Goal: Information Seeking & Learning: Learn about a topic

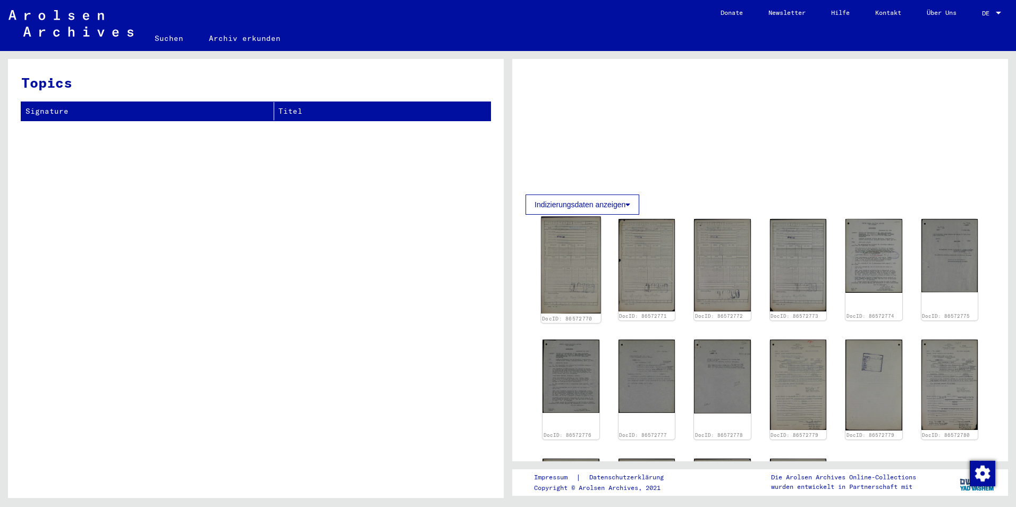
click at [571, 269] on img at bounding box center [571, 264] width 60 height 97
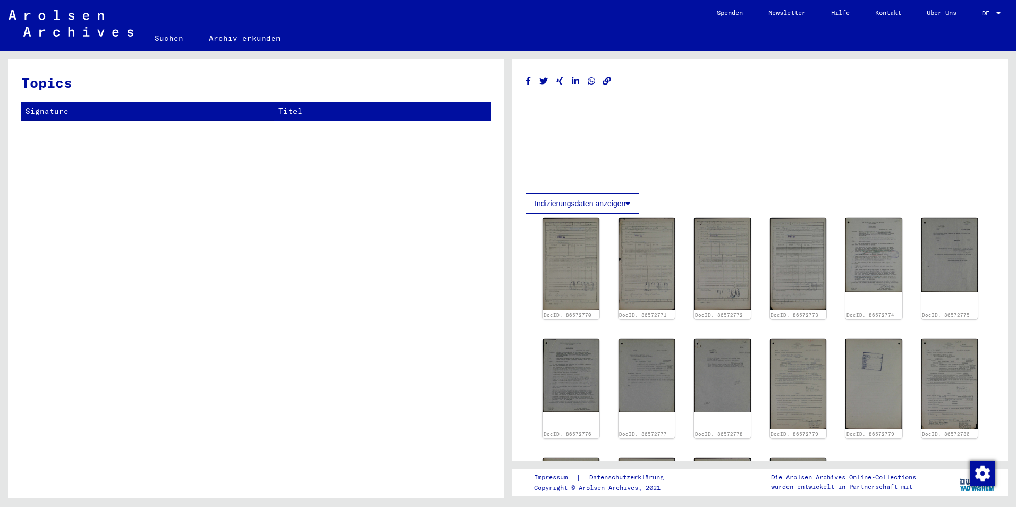
click at [609, 267] on div "DocID: 86572770 DocID: 86572771 DocID: 86572772 DocID: 86572773 DocID: 86572774…" at bounding box center [760, 385] width 444 height 343
click at [589, 266] on img at bounding box center [571, 263] width 60 height 97
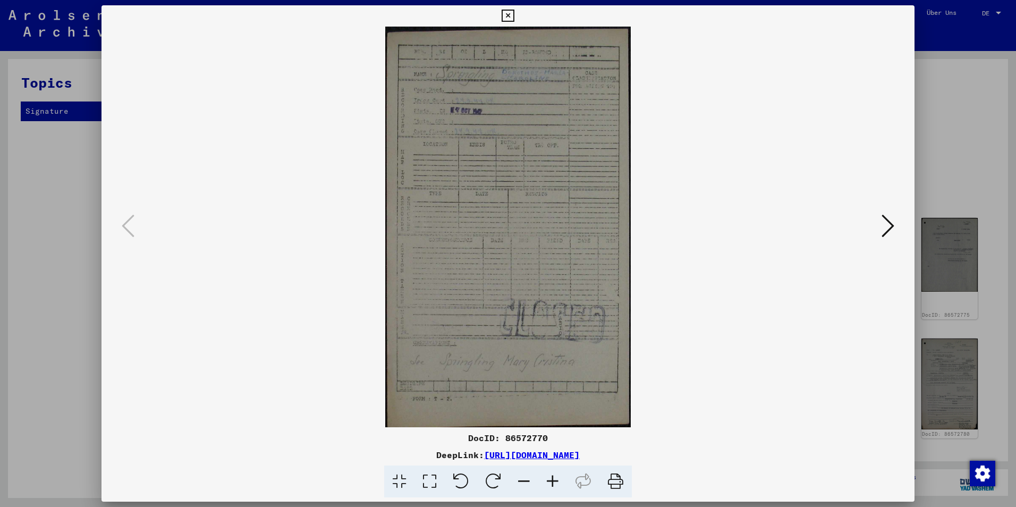
click at [416, 479] on icon at bounding box center [429, 481] width 30 height 32
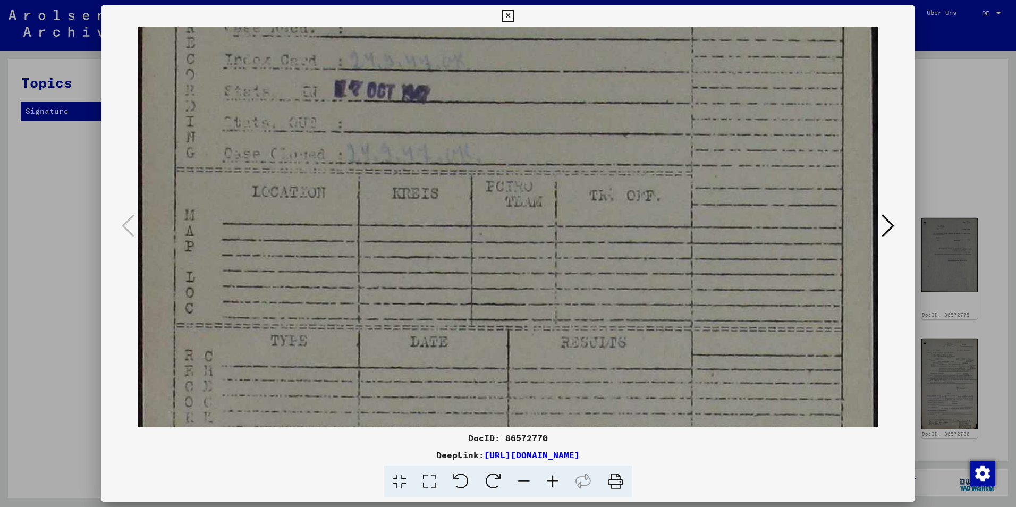
drag, startPoint x: 622, startPoint y: 370, endPoint x: 715, endPoint y: 173, distance: 217.7
click at [715, 179] on img at bounding box center [508, 442] width 741 height 1210
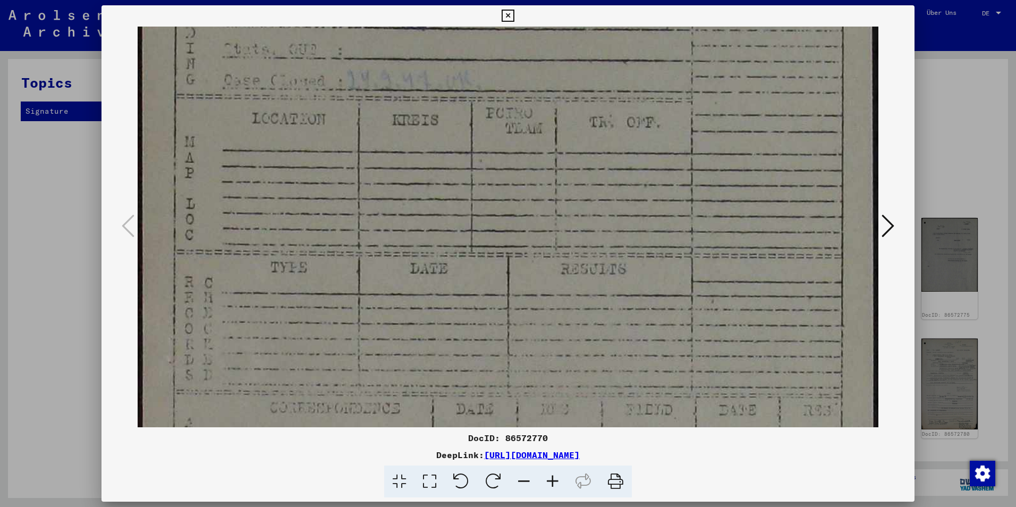
drag, startPoint x: 703, startPoint y: 211, endPoint x: 771, endPoint y: 78, distance: 149.9
click at [771, 81] on img at bounding box center [508, 369] width 741 height 1210
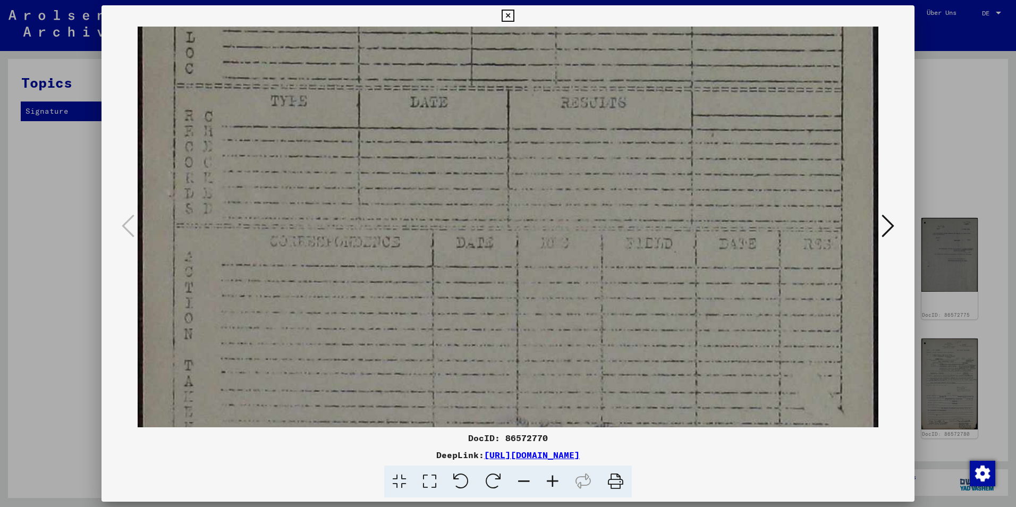
click at [884, 211] on div at bounding box center [507, 227] width 813 height 401
click at [885, 220] on icon at bounding box center [887, 226] width 13 height 26
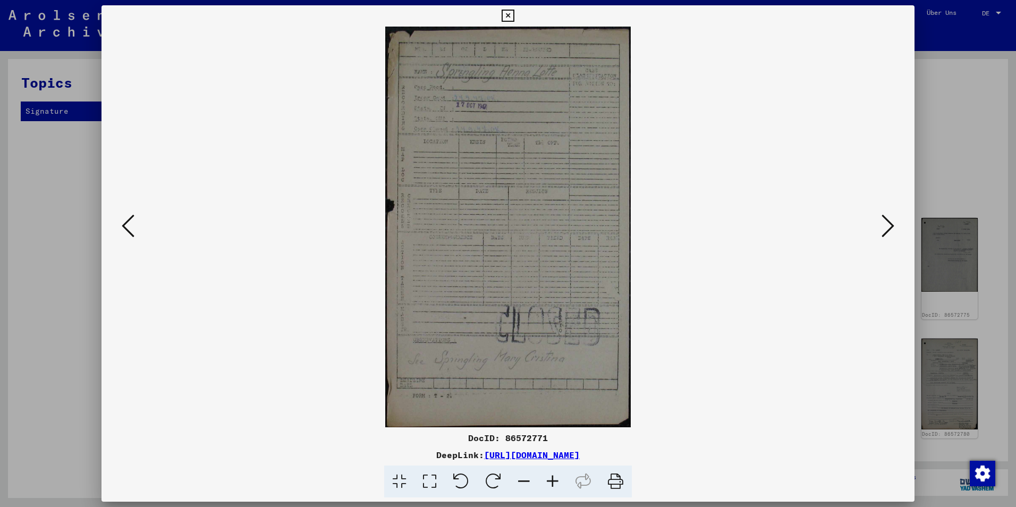
click at [407, 482] on icon at bounding box center [399, 481] width 30 height 32
click at [398, 481] on icon at bounding box center [399, 481] width 30 height 32
click at [423, 480] on icon at bounding box center [429, 481] width 30 height 32
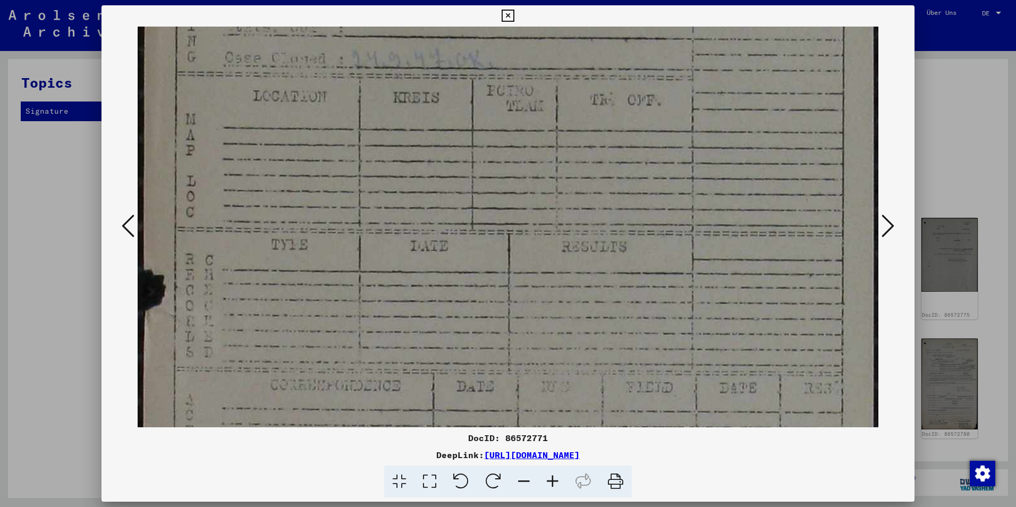
drag, startPoint x: 493, startPoint y: 394, endPoint x: 516, endPoint y: 120, distance: 274.6
click at [519, 100] on img at bounding box center [508, 354] width 741 height 1210
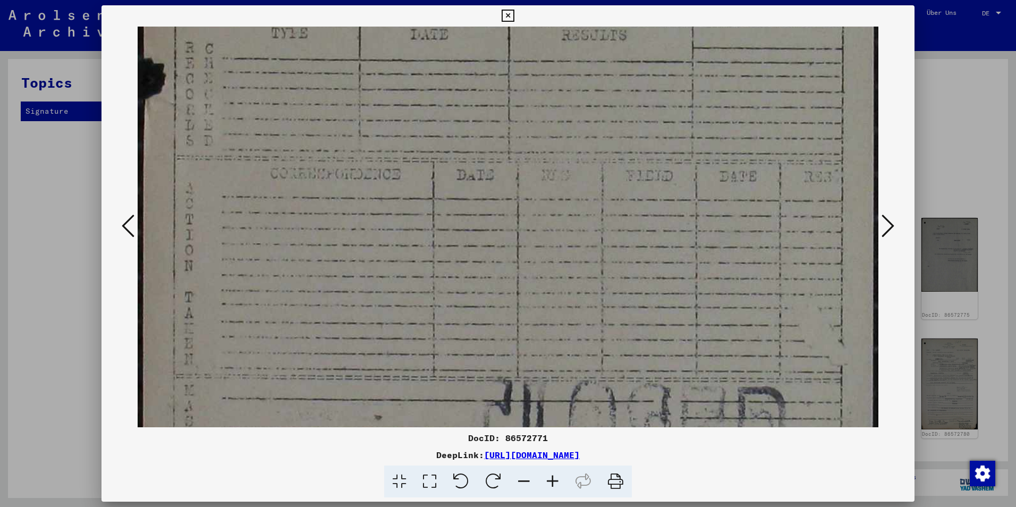
drag, startPoint x: 514, startPoint y: 326, endPoint x: 560, endPoint y: 184, distance: 149.0
click at [502, 125] on img at bounding box center [508, 143] width 741 height 1210
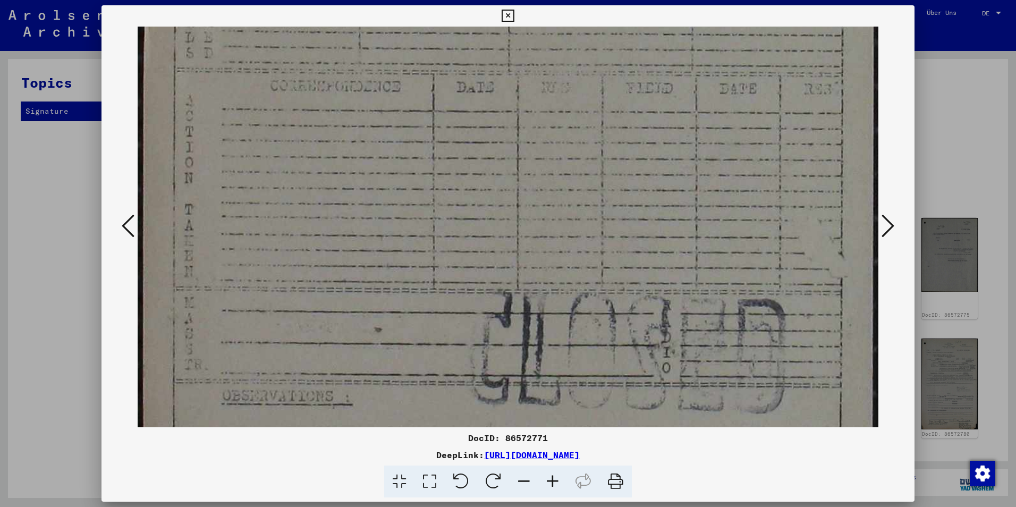
drag, startPoint x: 724, startPoint y: 341, endPoint x: 708, endPoint y: 142, distance: 199.9
click at [708, 145] on img at bounding box center [508, 55] width 741 height 1210
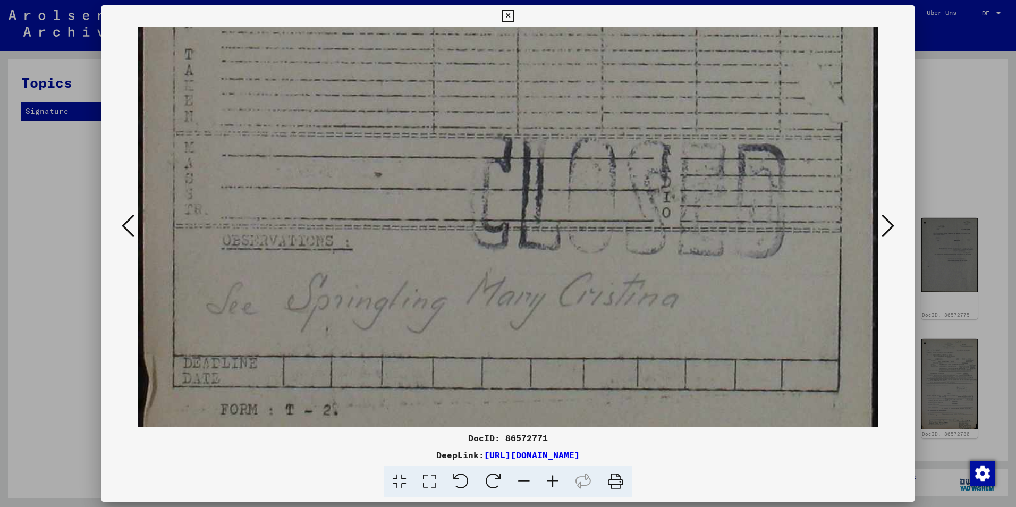
click at [896, 227] on button at bounding box center [887, 226] width 19 height 30
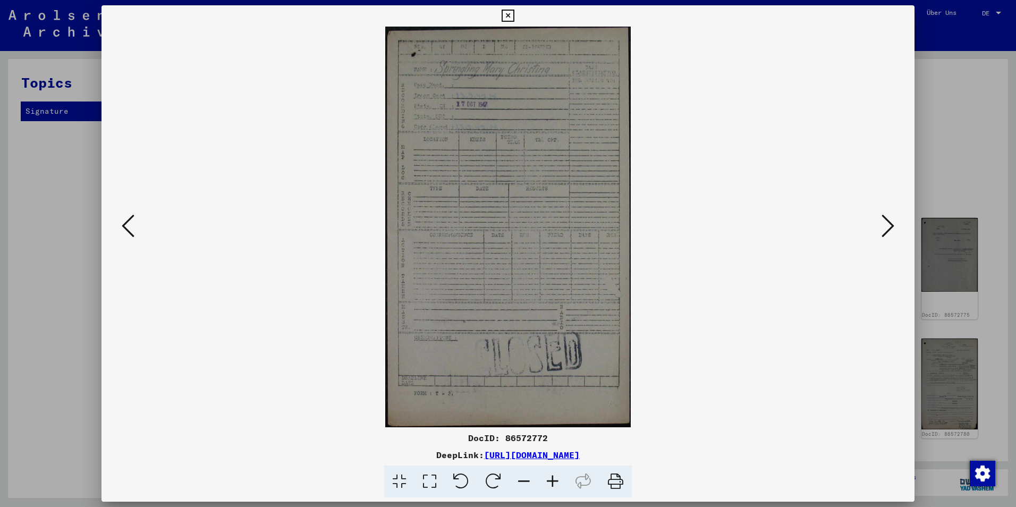
click at [891, 223] on icon at bounding box center [887, 226] width 13 height 26
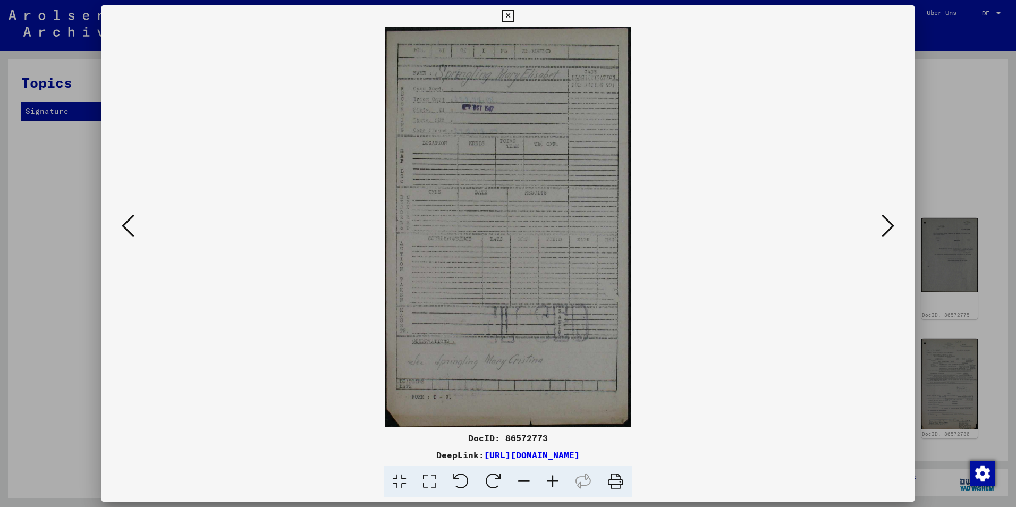
click at [891, 223] on icon at bounding box center [887, 226] width 13 height 26
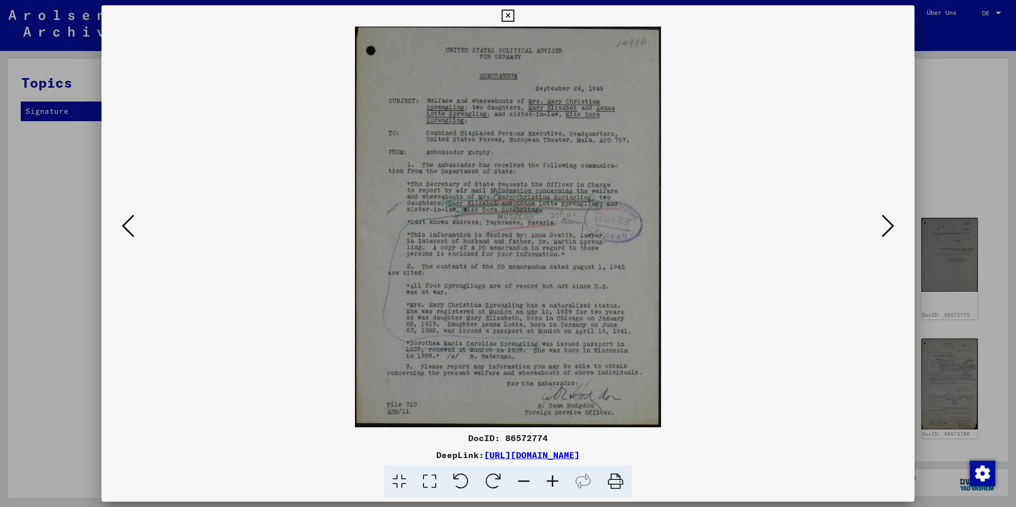
click at [436, 490] on icon at bounding box center [429, 481] width 30 height 32
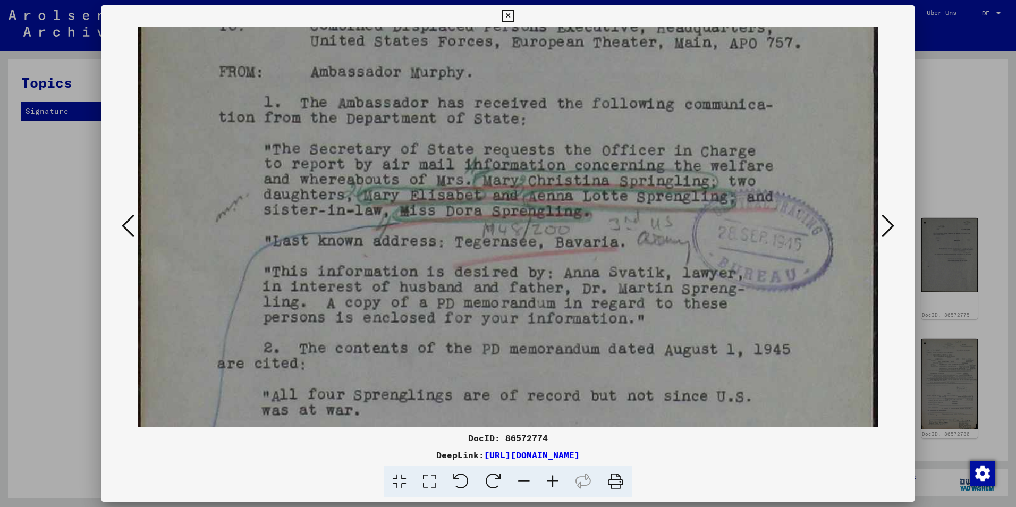
scroll to position [259, 0]
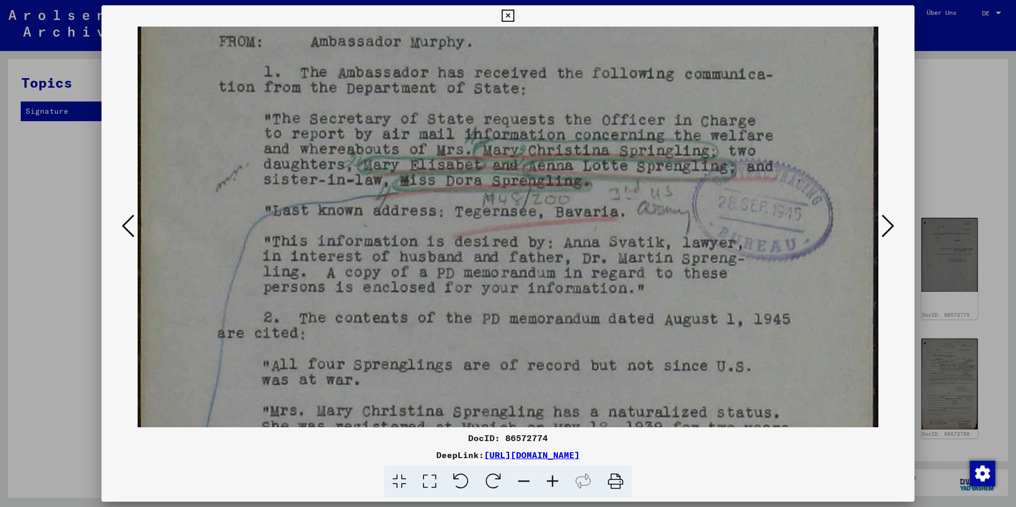
drag, startPoint x: 520, startPoint y: 380, endPoint x: 421, endPoint y: 91, distance: 304.9
click at [421, 91] on img at bounding box center [508, 222] width 741 height 969
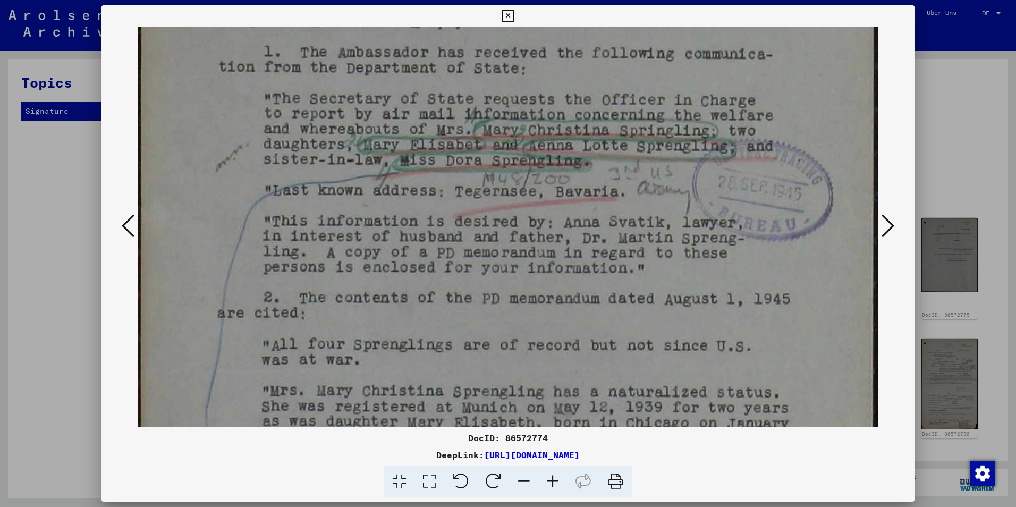
scroll to position [312, 0]
drag, startPoint x: 512, startPoint y: 344, endPoint x: 502, endPoint y: 320, distance: 26.2
click at [502, 320] on img at bounding box center [508, 199] width 741 height 969
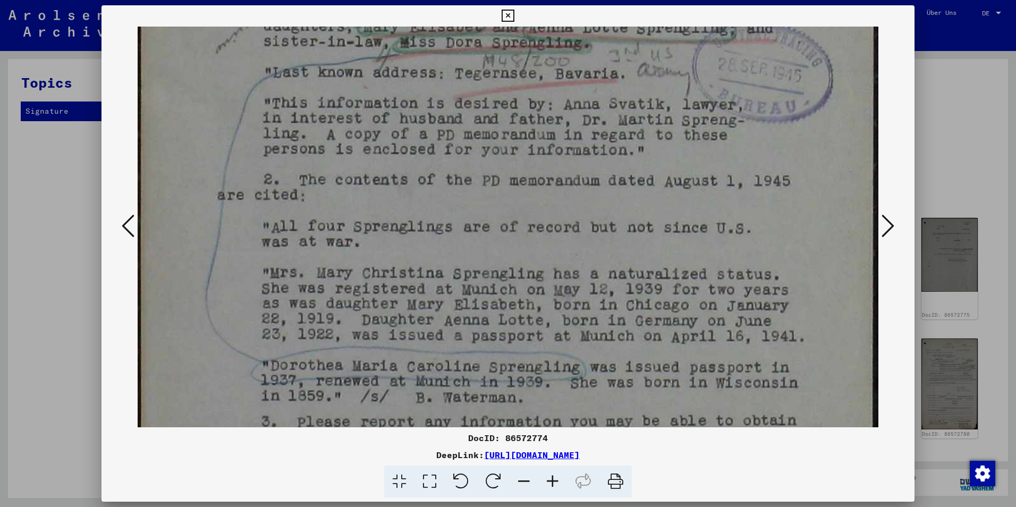
scroll to position [428, 0]
drag, startPoint x: 569, startPoint y: 383, endPoint x: 495, endPoint y: 268, distance: 136.5
click at [495, 268] on img at bounding box center [508, 83] width 741 height 969
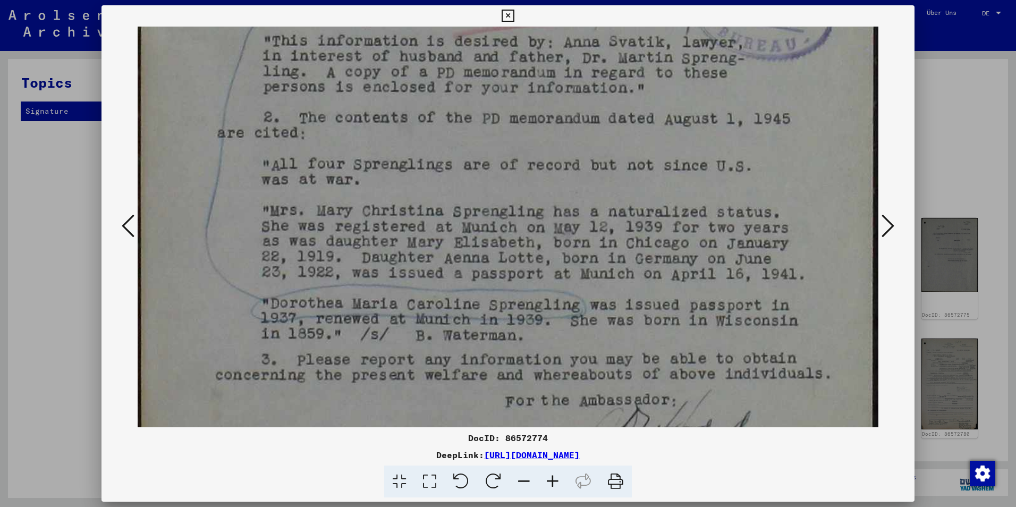
scroll to position [490, 0]
drag, startPoint x: 841, startPoint y: 404, endPoint x: 831, endPoint y: 342, distance: 62.9
click at [831, 342] on img at bounding box center [508, 21] width 741 height 969
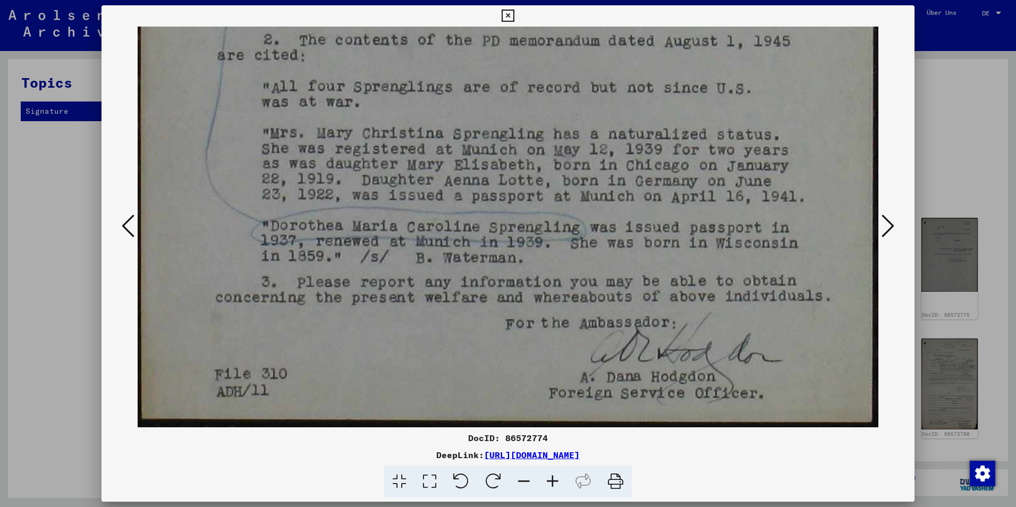
scroll to position [568, 0]
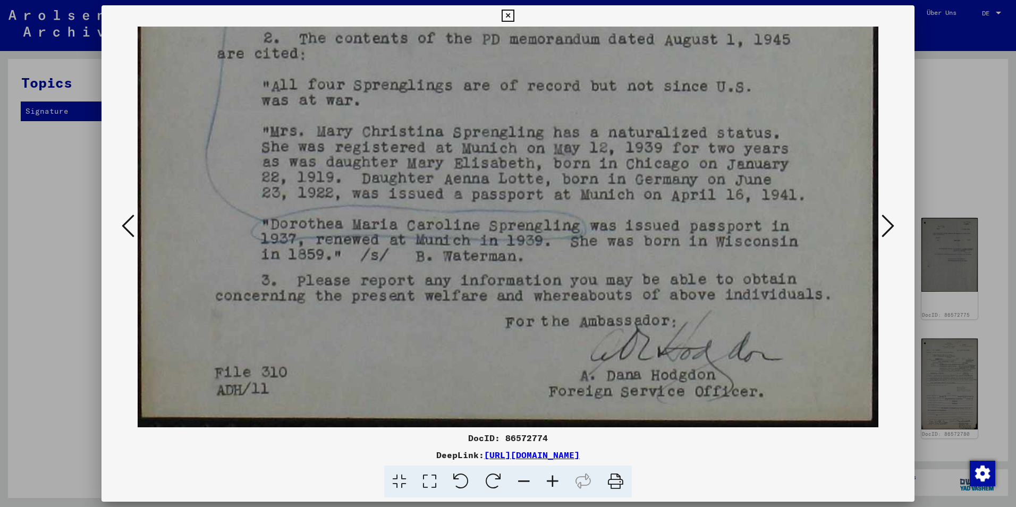
drag, startPoint x: 818, startPoint y: 300, endPoint x: 783, endPoint y: 215, distance: 92.6
click at [886, 231] on icon at bounding box center [887, 226] width 13 height 26
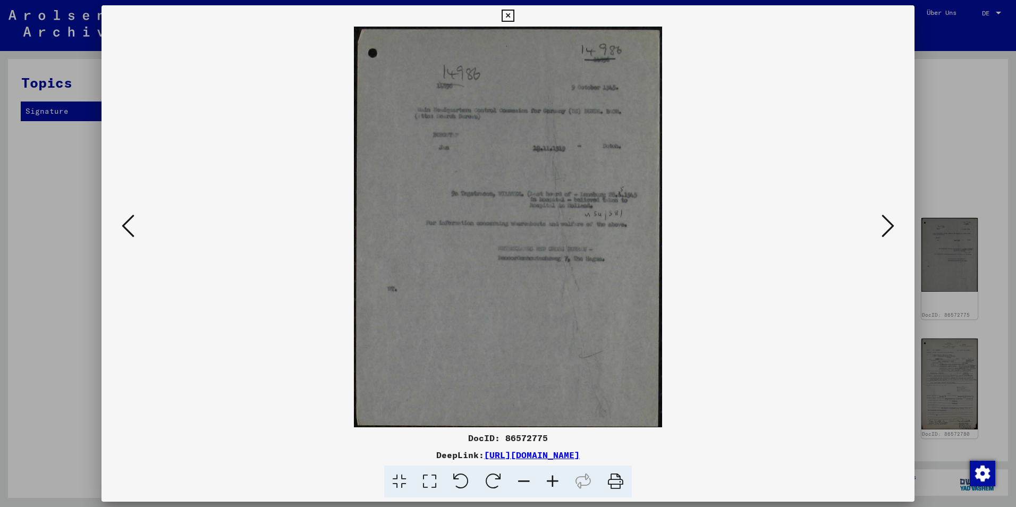
click at [881, 239] on icon at bounding box center [887, 226] width 13 height 26
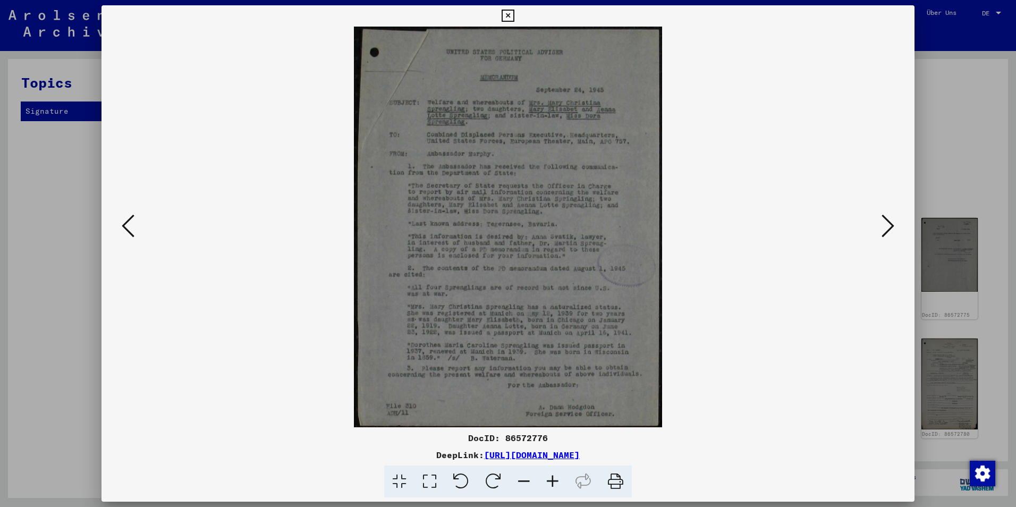
click at [422, 481] on icon at bounding box center [429, 481] width 30 height 32
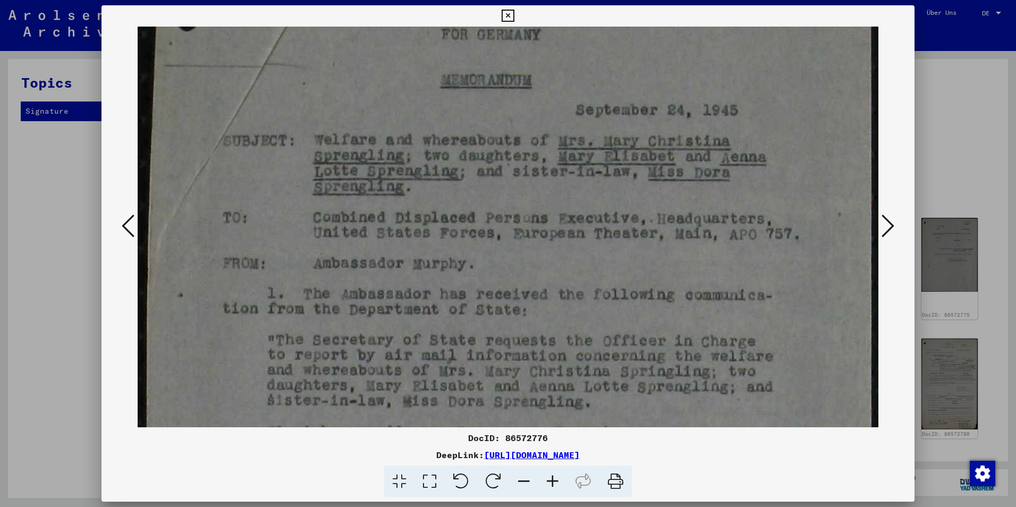
scroll to position [104, 0]
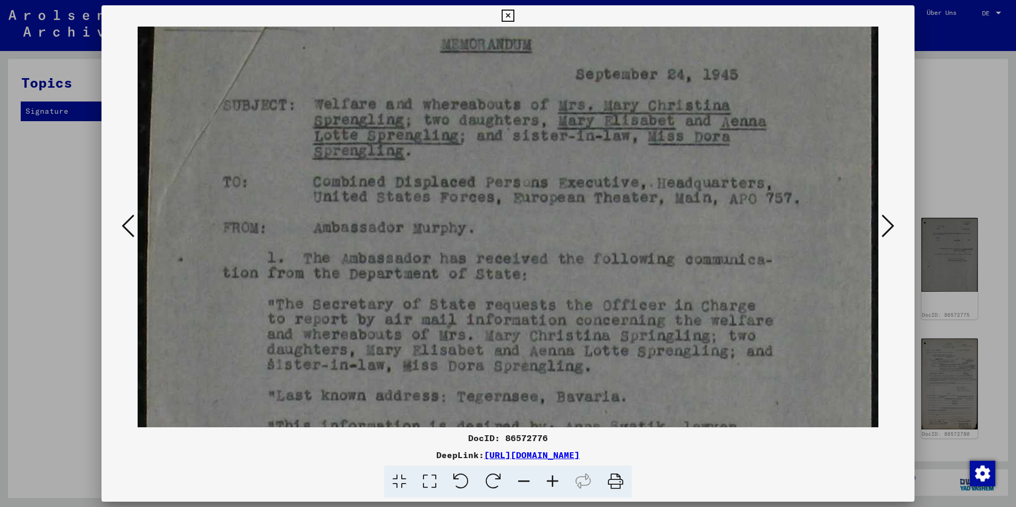
drag, startPoint x: 634, startPoint y: 391, endPoint x: 584, endPoint y: 287, distance: 115.7
click at [584, 287] on img at bounding box center [508, 403] width 741 height 962
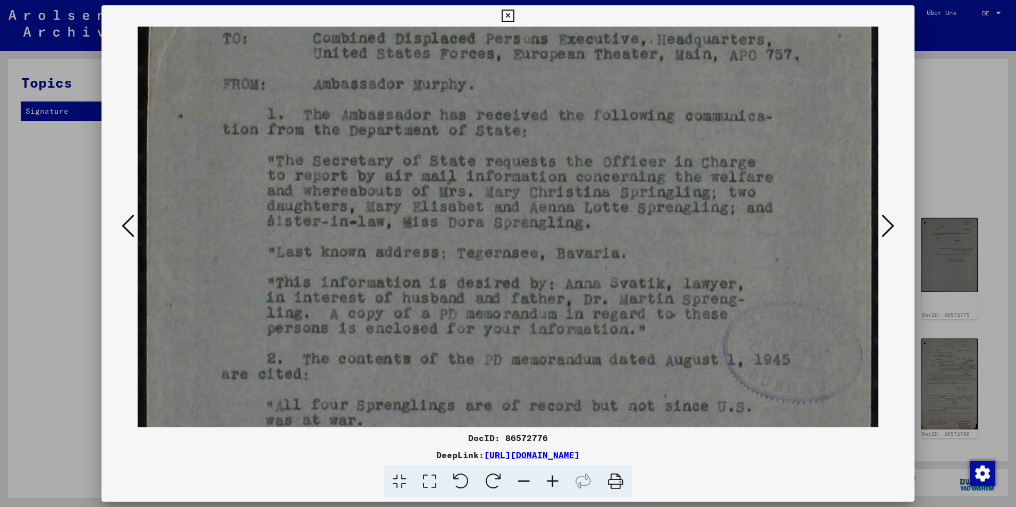
scroll to position [248, 0]
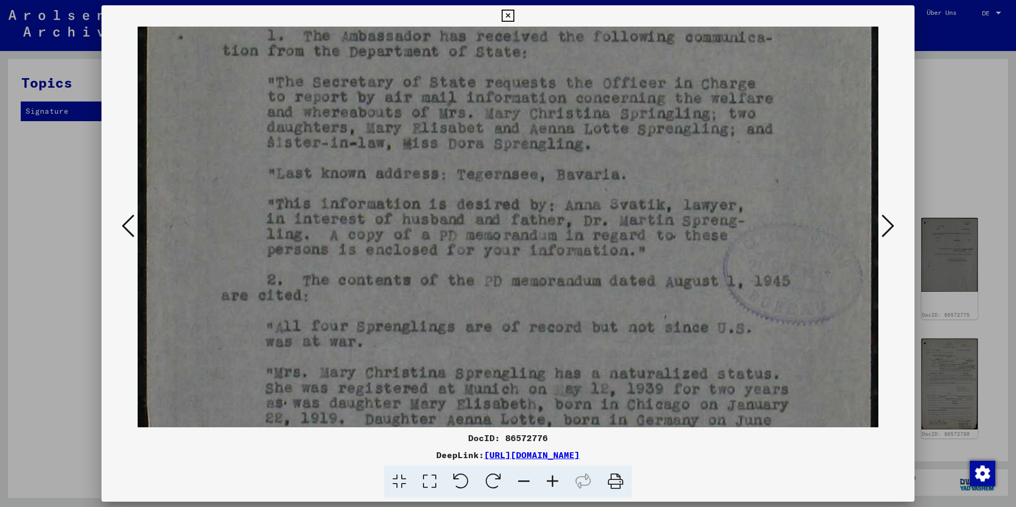
drag, startPoint x: 761, startPoint y: 383, endPoint x: 711, endPoint y: 155, distance: 233.3
click at [711, 156] on img at bounding box center [508, 181] width 741 height 962
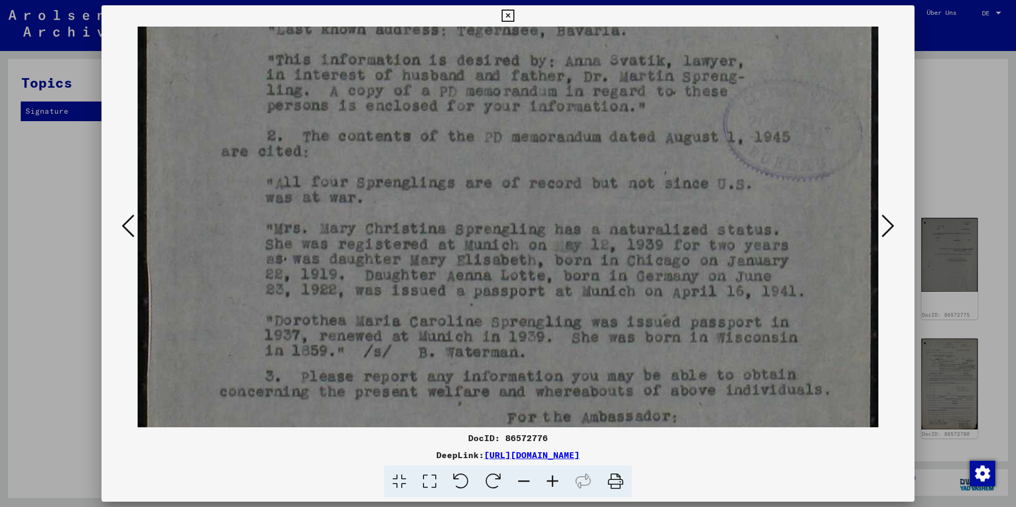
drag, startPoint x: 745, startPoint y: 358, endPoint x: 716, endPoint y: 207, distance: 153.6
click at [717, 210] on img at bounding box center [508, 37] width 741 height 962
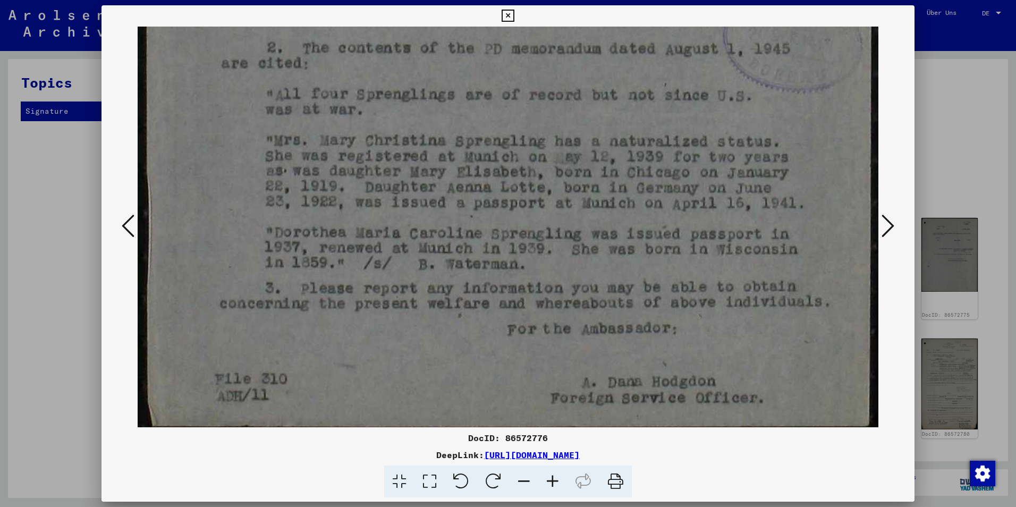
drag, startPoint x: 758, startPoint y: 353, endPoint x: 783, endPoint y: 260, distance: 96.1
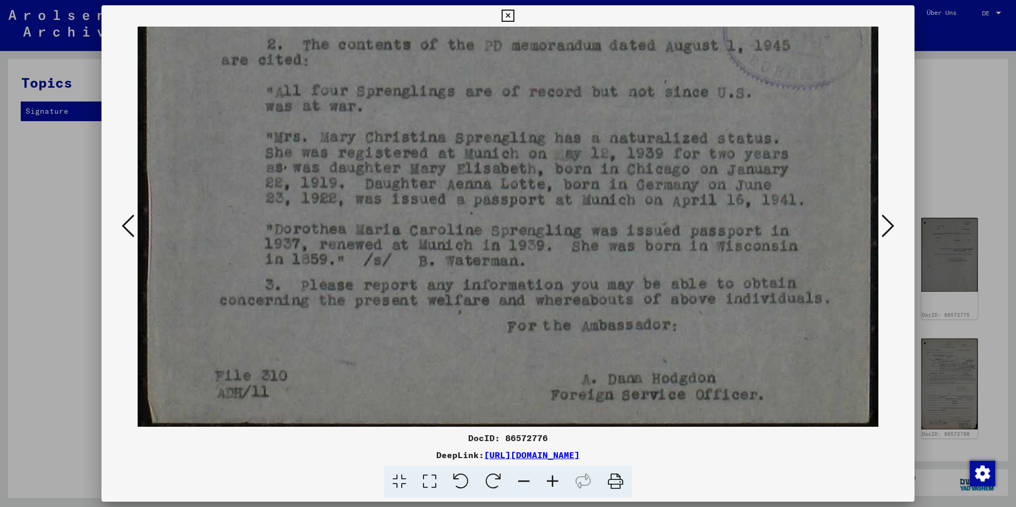
click at [887, 222] on icon at bounding box center [887, 226] width 13 height 26
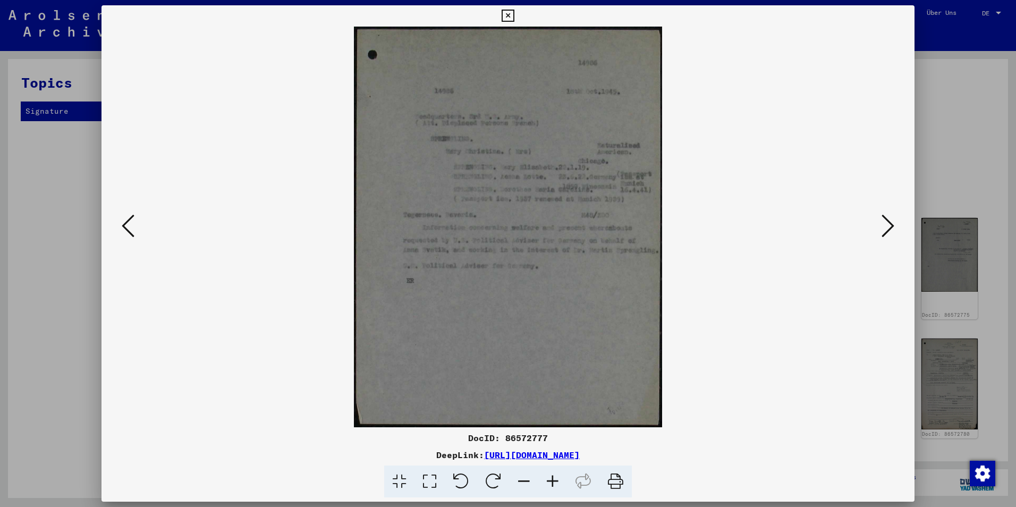
click at [428, 477] on icon at bounding box center [429, 481] width 30 height 32
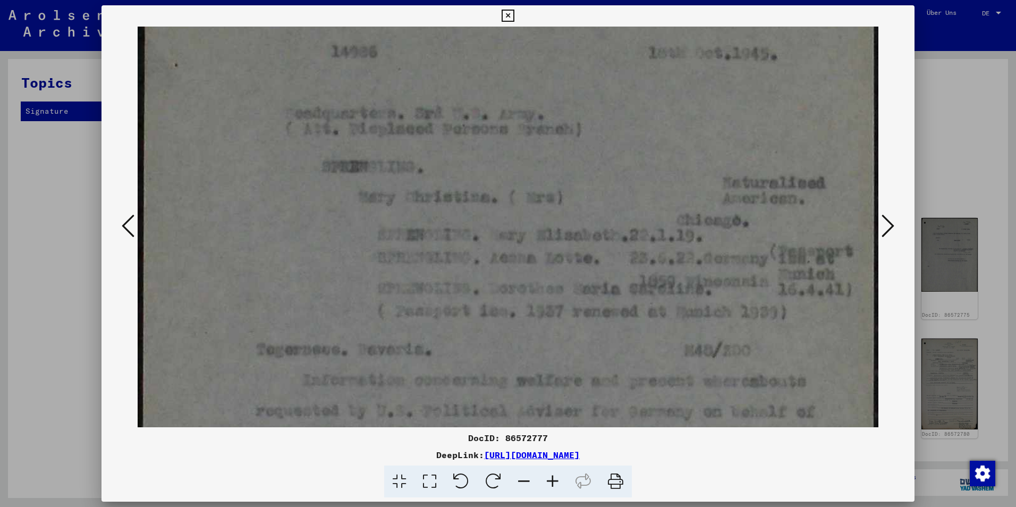
scroll to position [135, 0]
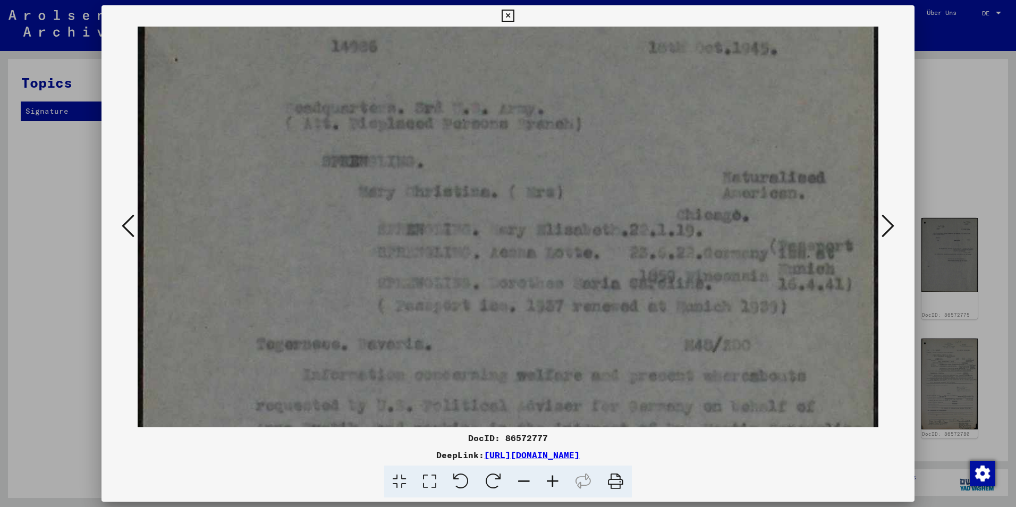
drag, startPoint x: 816, startPoint y: 363, endPoint x: 826, endPoint y: 228, distance: 135.3
click at [826, 228] on img at bounding box center [508, 374] width 741 height 964
click at [884, 228] on icon at bounding box center [887, 226] width 13 height 26
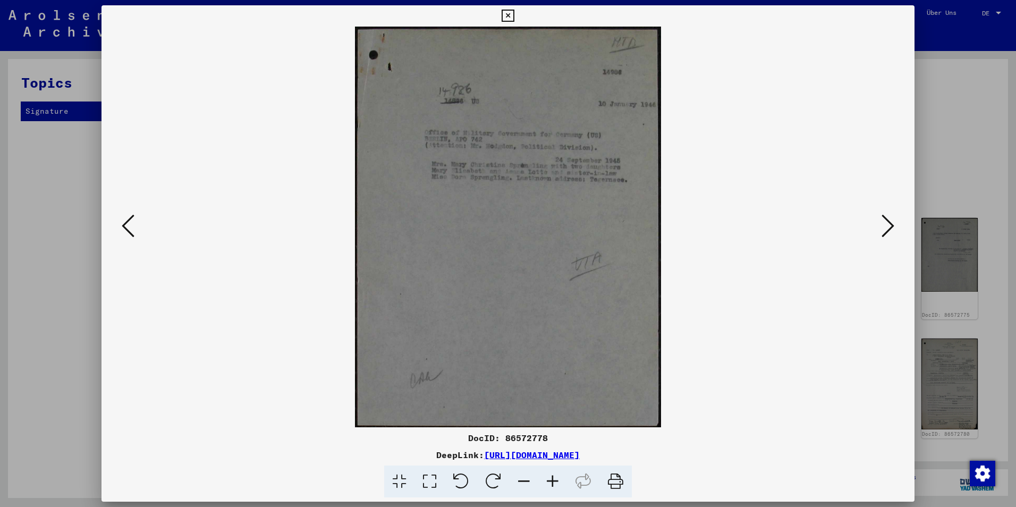
scroll to position [0, 0]
click at [421, 490] on icon at bounding box center [429, 481] width 30 height 32
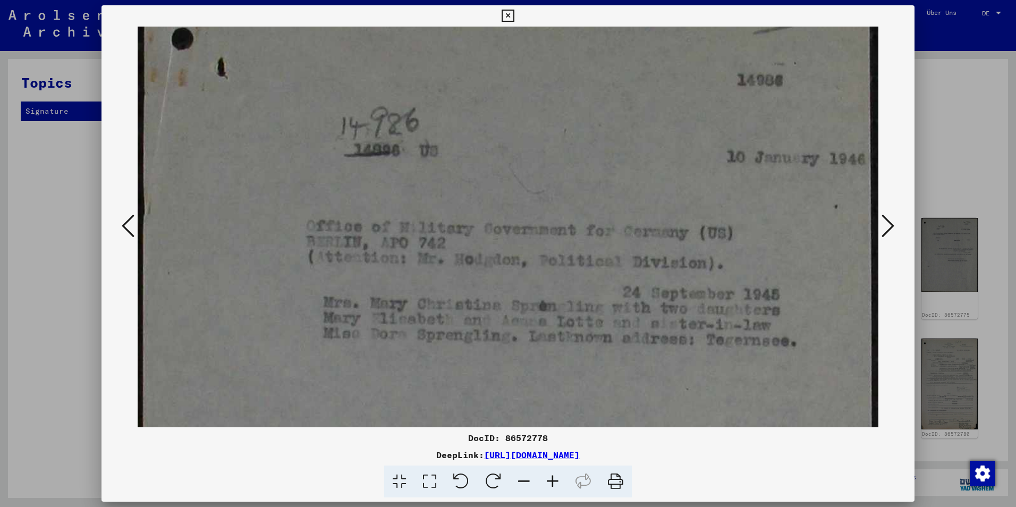
drag, startPoint x: 634, startPoint y: 396, endPoint x: 619, endPoint y: 339, distance: 59.1
click at [621, 339] on img at bounding box center [508, 454] width 741 height 969
click at [884, 219] on icon at bounding box center [887, 226] width 13 height 26
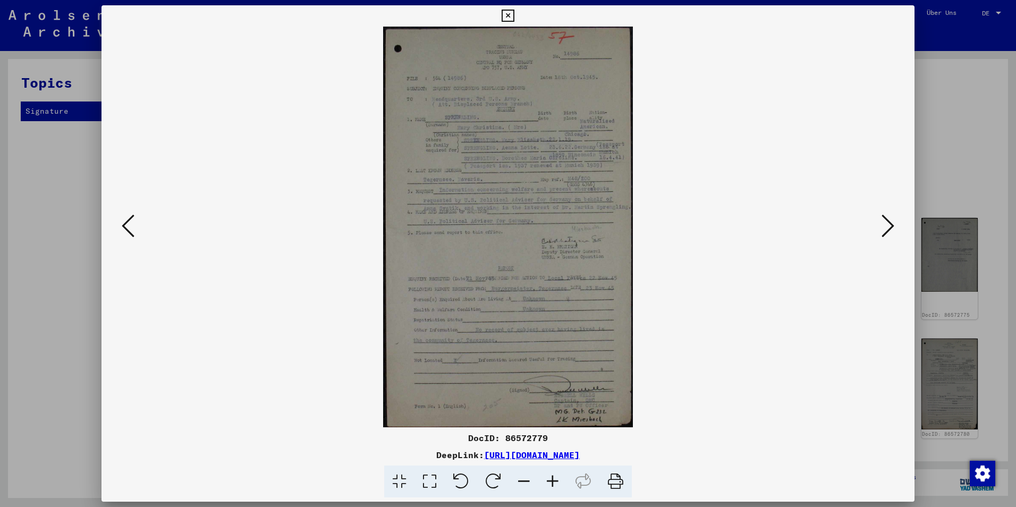
scroll to position [0, 0]
click at [884, 219] on icon at bounding box center [887, 226] width 13 height 26
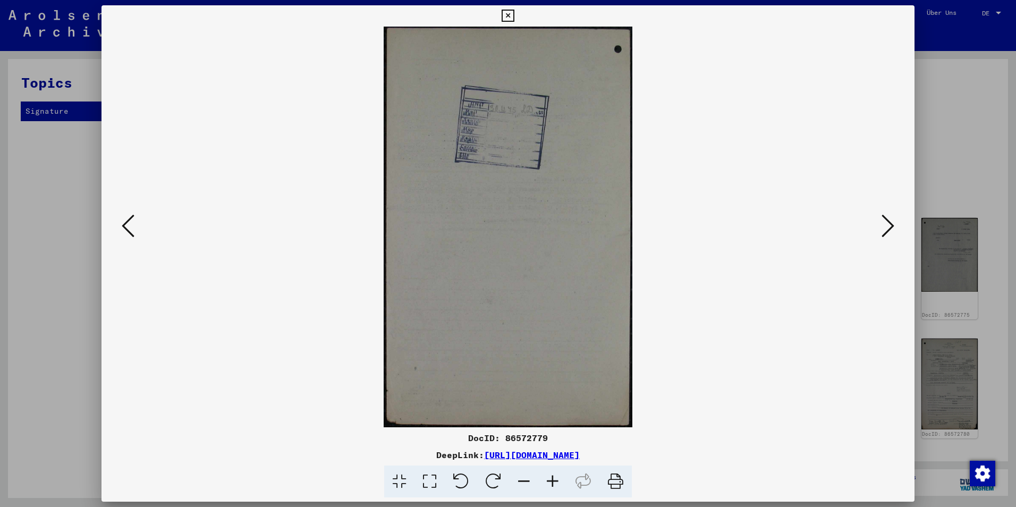
click at [132, 224] on icon at bounding box center [128, 226] width 13 height 26
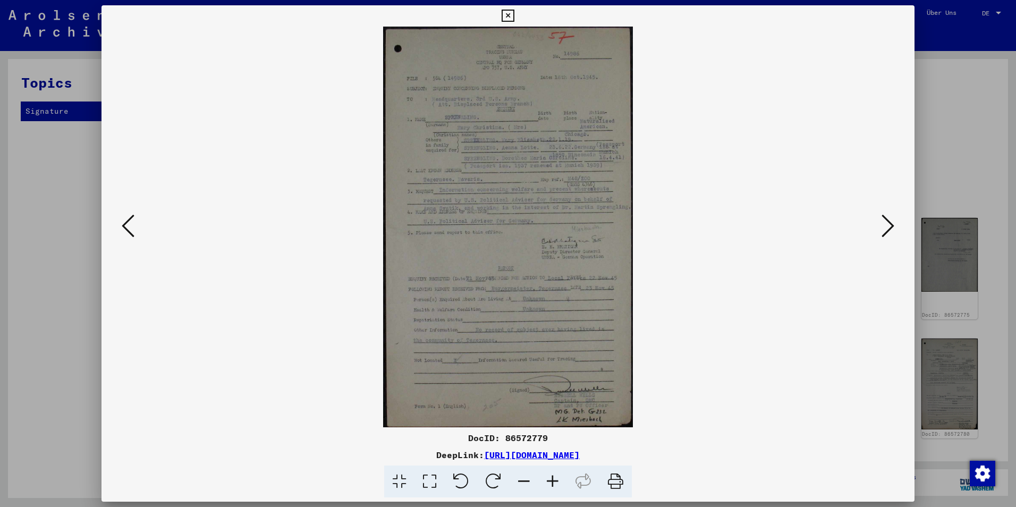
click at [418, 485] on icon at bounding box center [429, 481] width 30 height 32
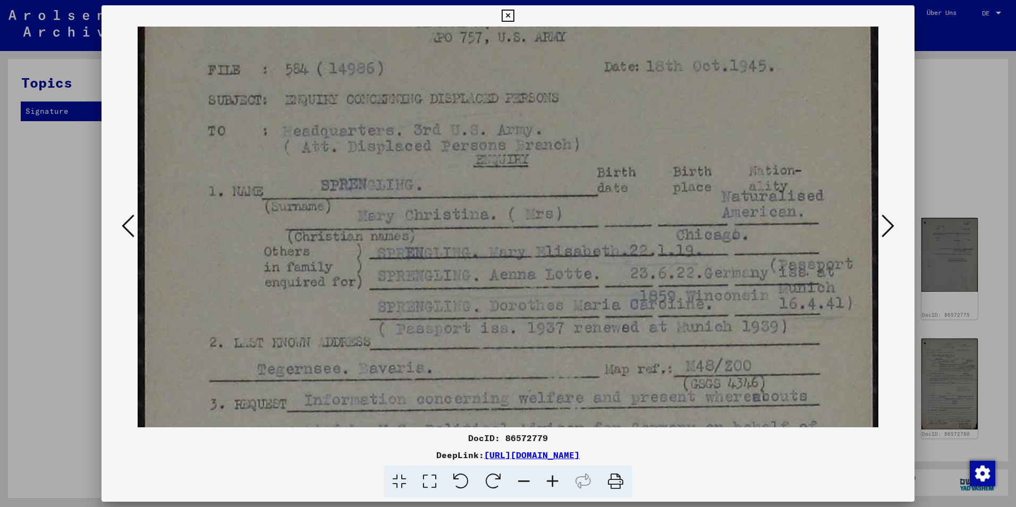
drag, startPoint x: 597, startPoint y: 362, endPoint x: 517, endPoint y: 252, distance: 135.9
click at [517, 252] on img at bounding box center [508, 509] width 741 height 1187
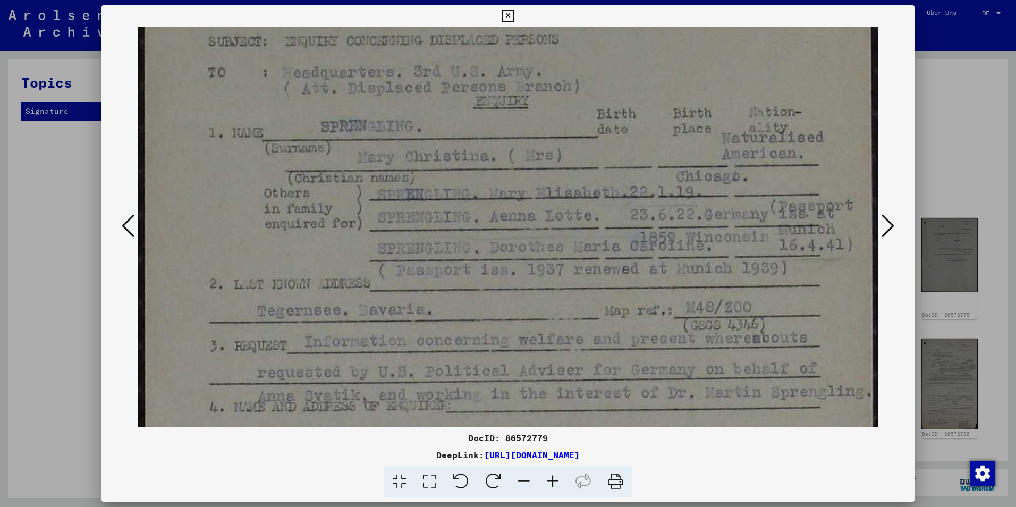
scroll to position [171, 0]
drag, startPoint x: 532, startPoint y: 339, endPoint x: 526, endPoint y: 279, distance: 60.3
click at [526, 279] on img at bounding box center [508, 449] width 741 height 1187
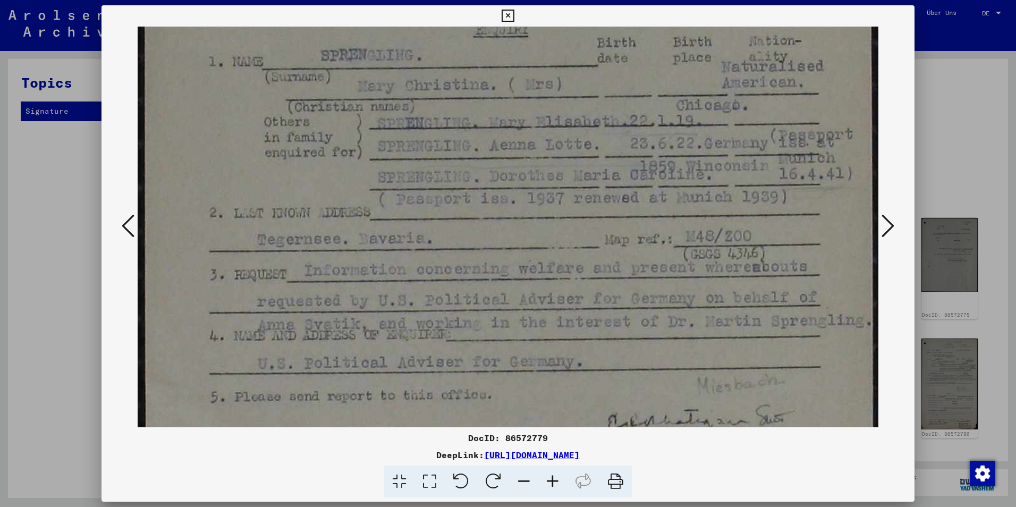
drag, startPoint x: 496, startPoint y: 378, endPoint x: 506, endPoint y: 307, distance: 71.9
click at [506, 307] on img at bounding box center [508, 379] width 741 height 1187
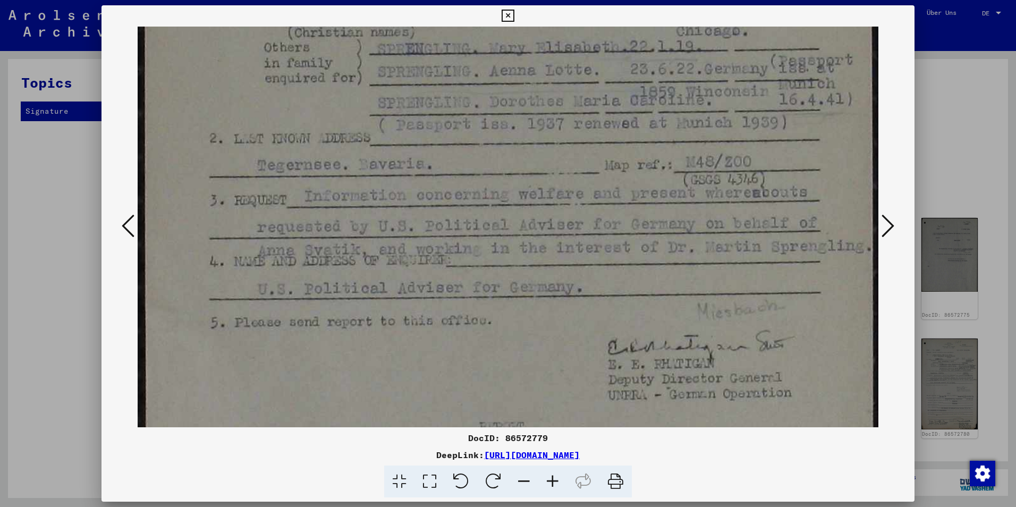
scroll to position [316, 0]
drag, startPoint x: 529, startPoint y: 370, endPoint x: 548, endPoint y: 295, distance: 78.0
click at [548, 295] on img at bounding box center [508, 303] width 741 height 1187
click at [594, 386] on img at bounding box center [508, 302] width 741 height 1187
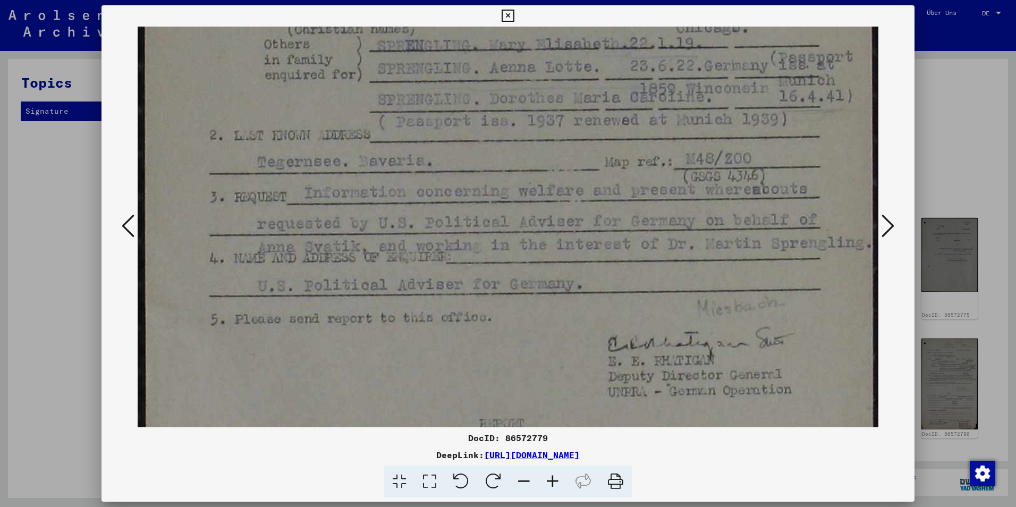
click at [893, 222] on icon at bounding box center [887, 226] width 13 height 26
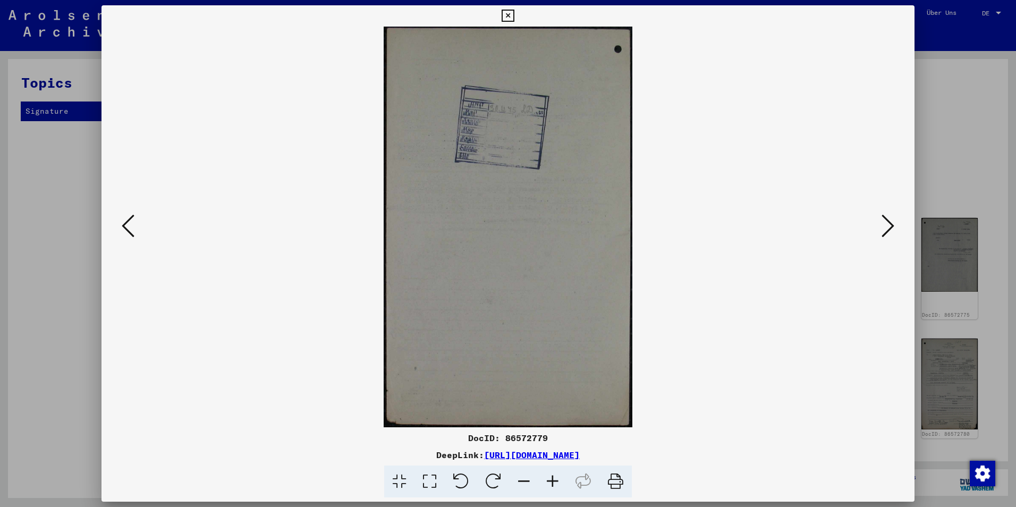
scroll to position [0, 0]
click at [888, 225] on icon at bounding box center [887, 226] width 13 height 26
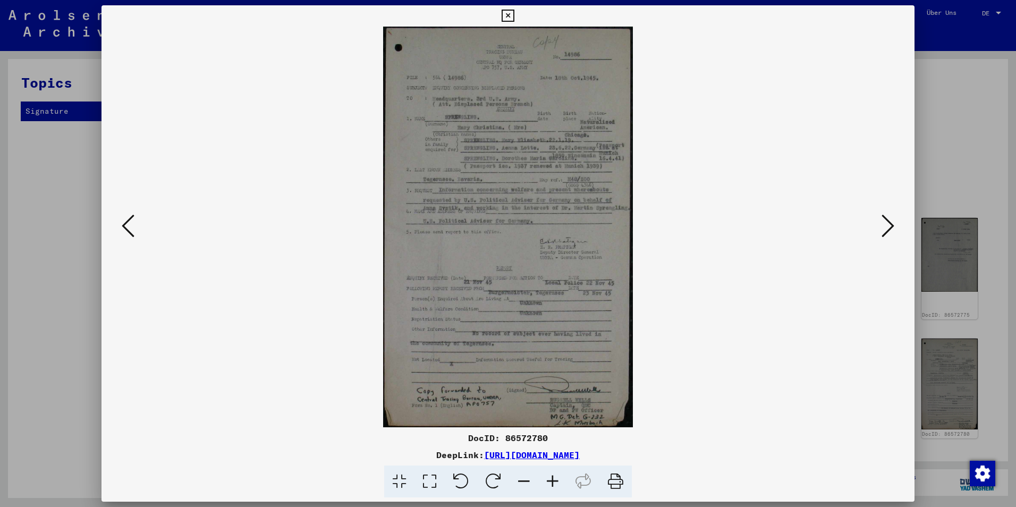
click at [432, 487] on icon at bounding box center [429, 481] width 30 height 32
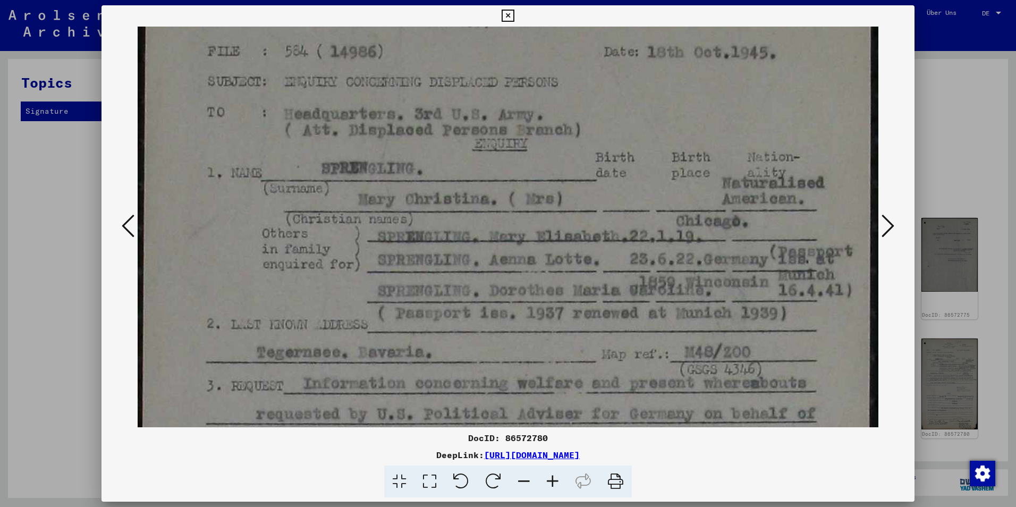
drag, startPoint x: 630, startPoint y: 373, endPoint x: 642, endPoint y: 231, distance: 142.9
click at [643, 236] on img at bounding box center [508, 493] width 741 height 1187
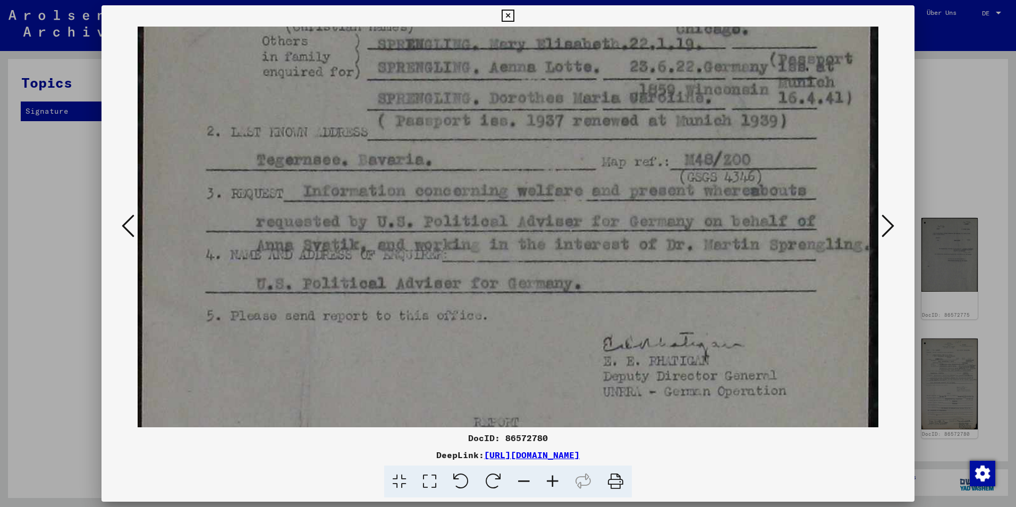
drag, startPoint x: 677, startPoint y: 381, endPoint x: 689, endPoint y: 194, distance: 187.4
click at [687, 195] on img at bounding box center [508, 301] width 741 height 1187
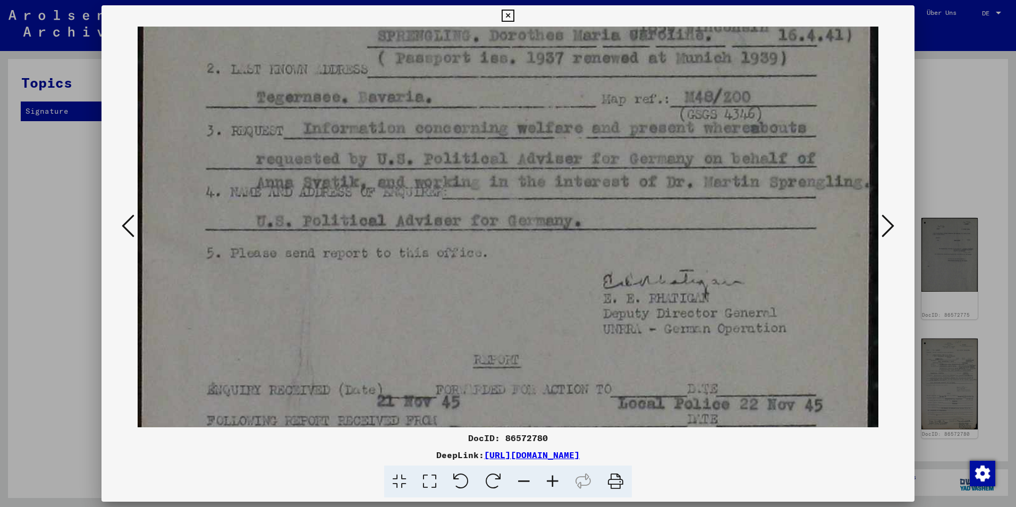
drag, startPoint x: 761, startPoint y: 320, endPoint x: 763, endPoint y: 266, distance: 54.8
click at [763, 266] on img at bounding box center [508, 238] width 741 height 1187
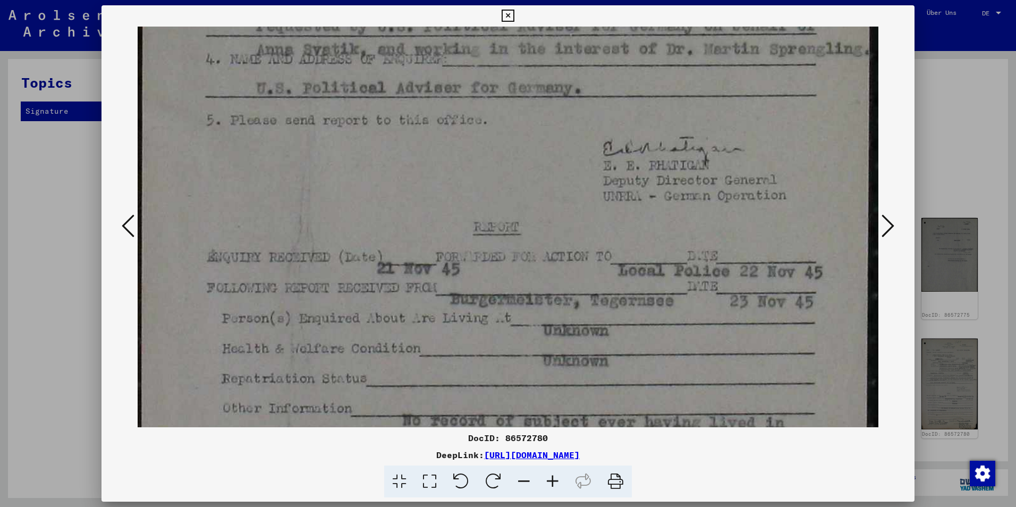
drag, startPoint x: 776, startPoint y: 347, endPoint x: 783, endPoint y: 216, distance: 131.4
click at [783, 216] on img at bounding box center [508, 105] width 741 height 1187
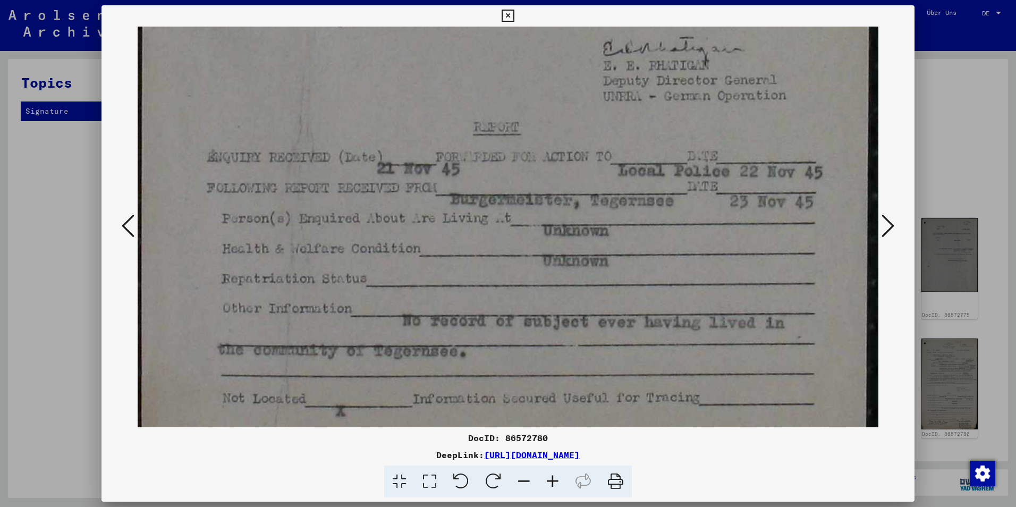
scroll to position [622, 0]
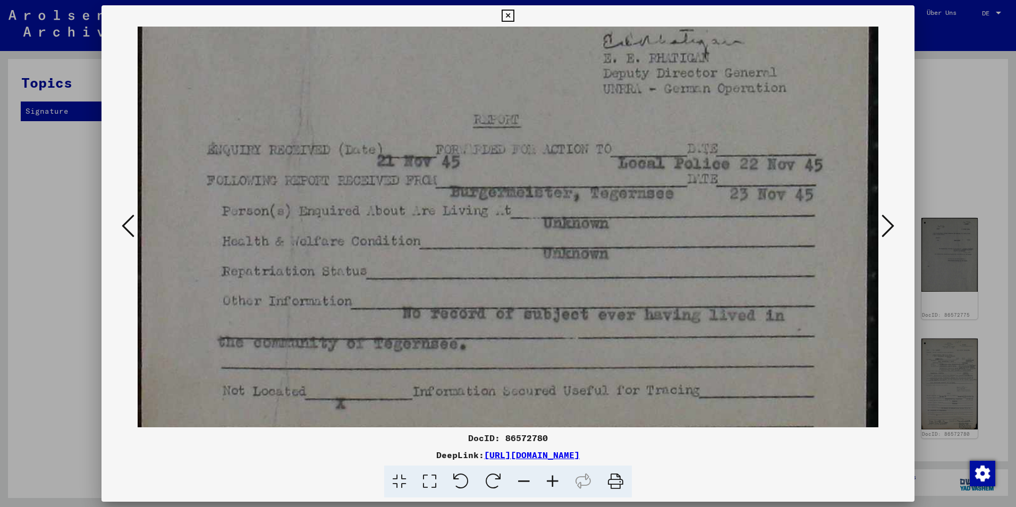
drag, startPoint x: 774, startPoint y: 320, endPoint x: 764, endPoint y: 226, distance: 95.0
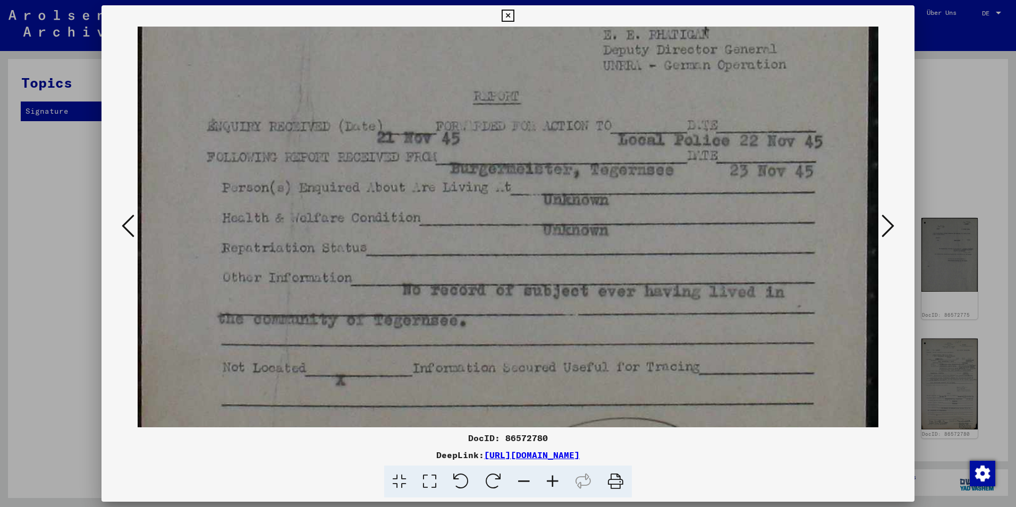
scroll to position [646, 0]
drag, startPoint x: 785, startPoint y: 361, endPoint x: 780, endPoint y: 337, distance: 23.9
click at [882, 229] on icon at bounding box center [887, 226] width 13 height 26
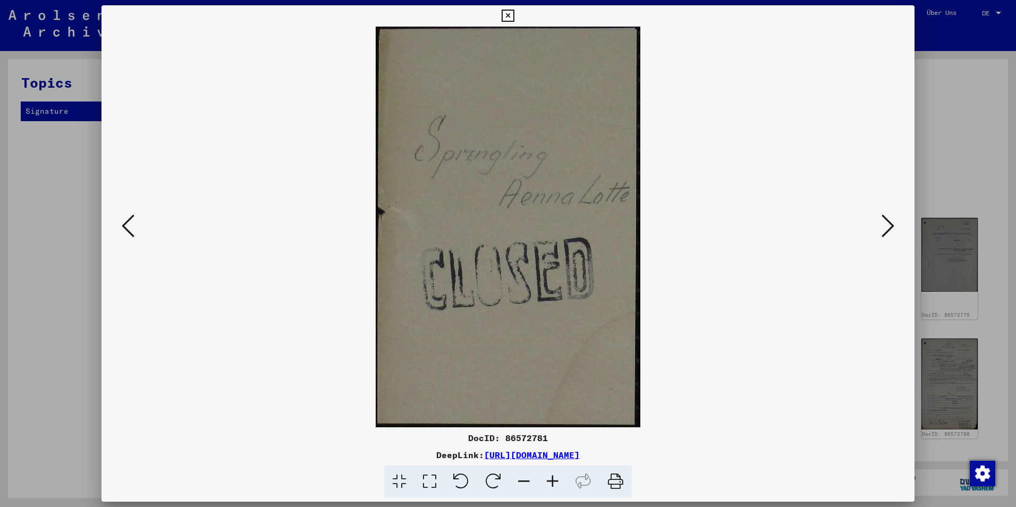
scroll to position [0, 0]
click at [888, 219] on icon at bounding box center [887, 226] width 13 height 26
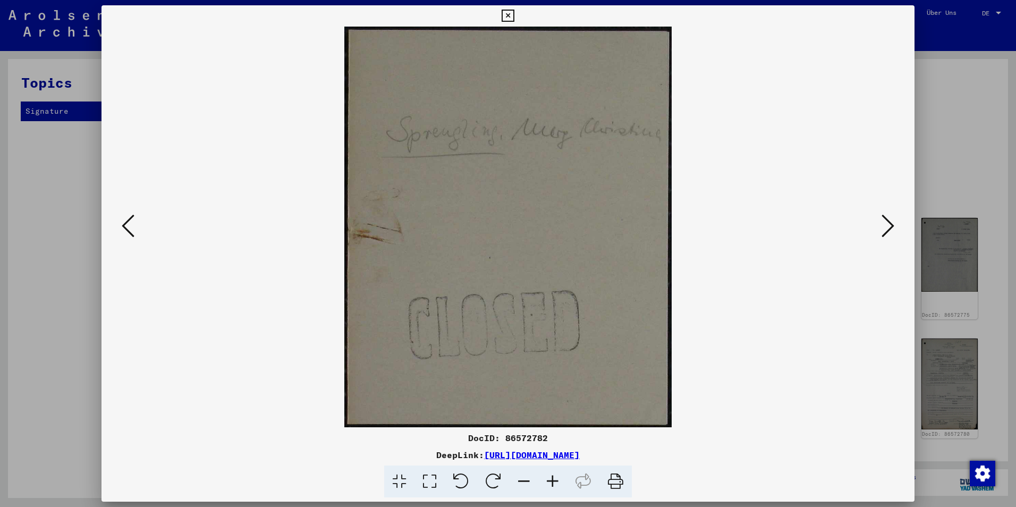
click at [902, 242] on div at bounding box center [507, 227] width 813 height 401
click at [890, 227] on icon at bounding box center [887, 226] width 13 height 26
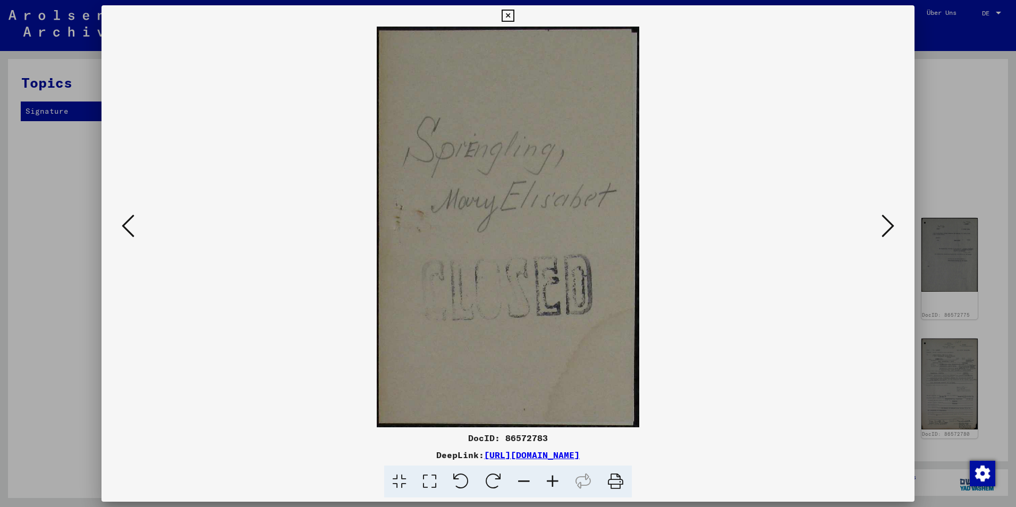
click at [889, 227] on icon at bounding box center [887, 226] width 13 height 26
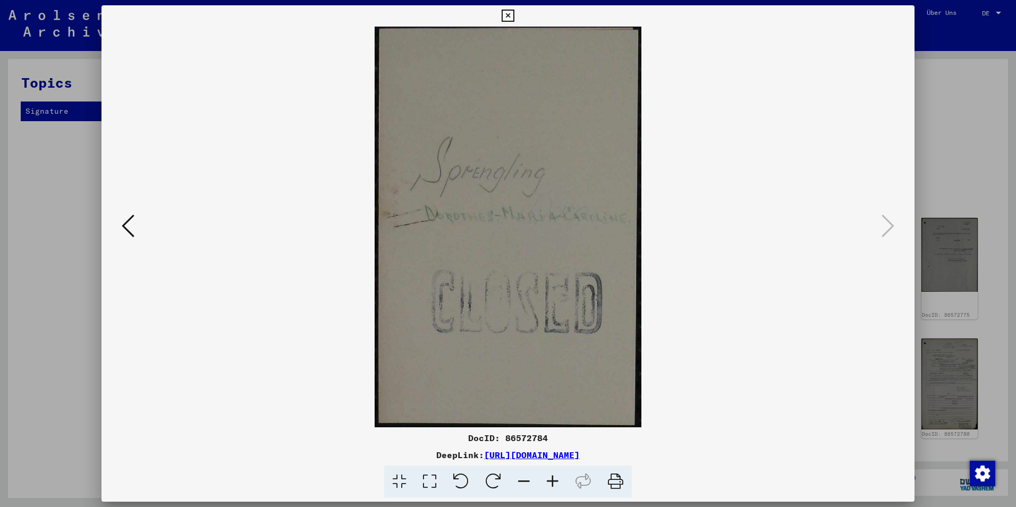
click at [944, 197] on div at bounding box center [508, 253] width 1016 height 507
